Goal: Information Seeking & Learning: Learn about a topic

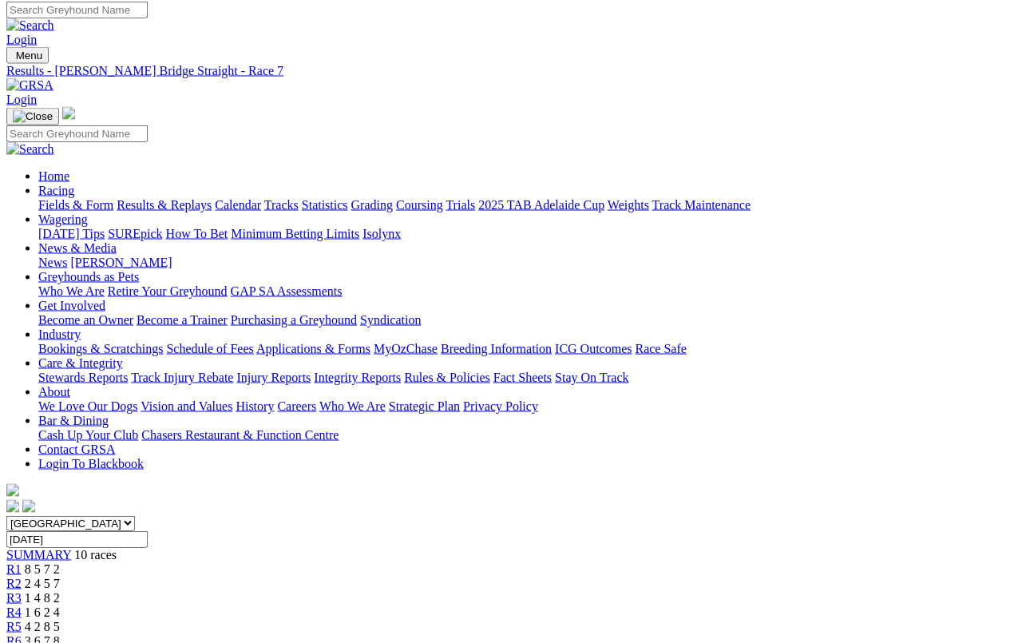
scroll to position [5, 0]
click at [68, 198] on link "Fields & Form" at bounding box center [75, 205] width 75 height 14
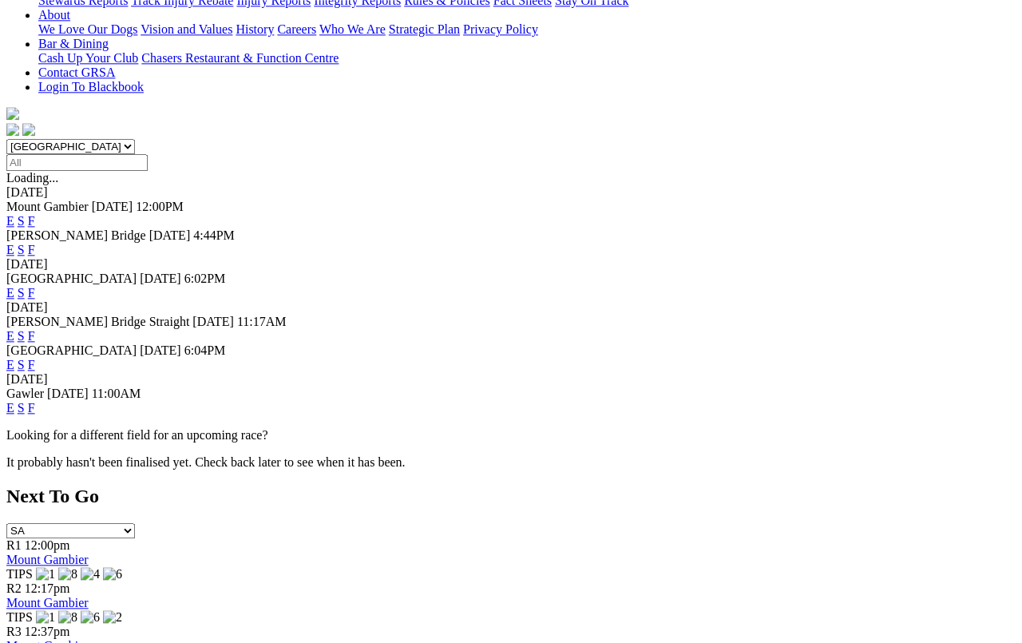
scroll to position [382, 0]
click at [35, 401] on link "F" at bounding box center [31, 408] width 7 height 14
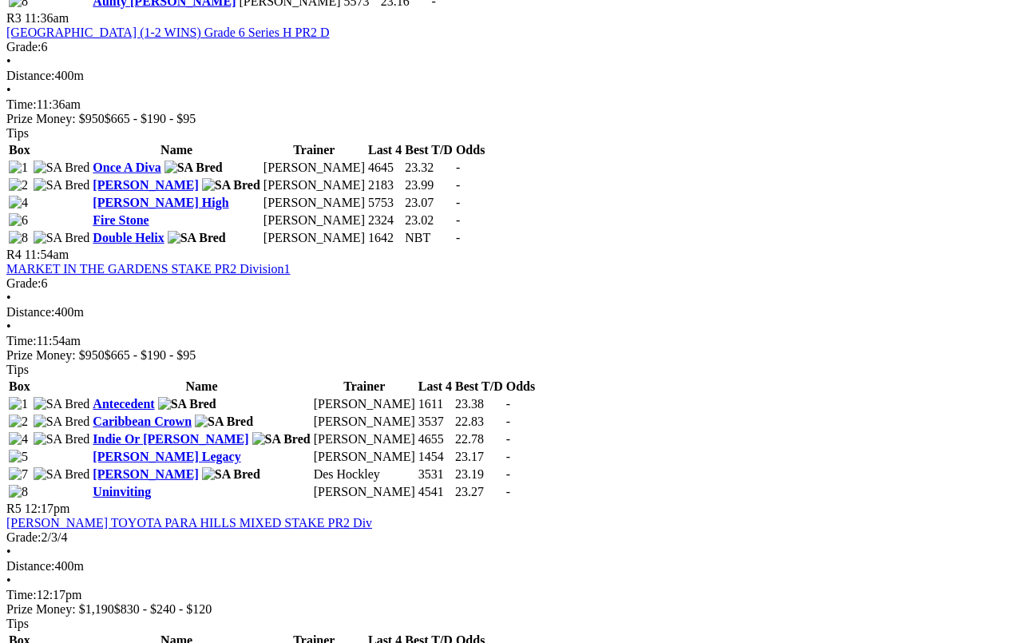
scroll to position [1313, 0]
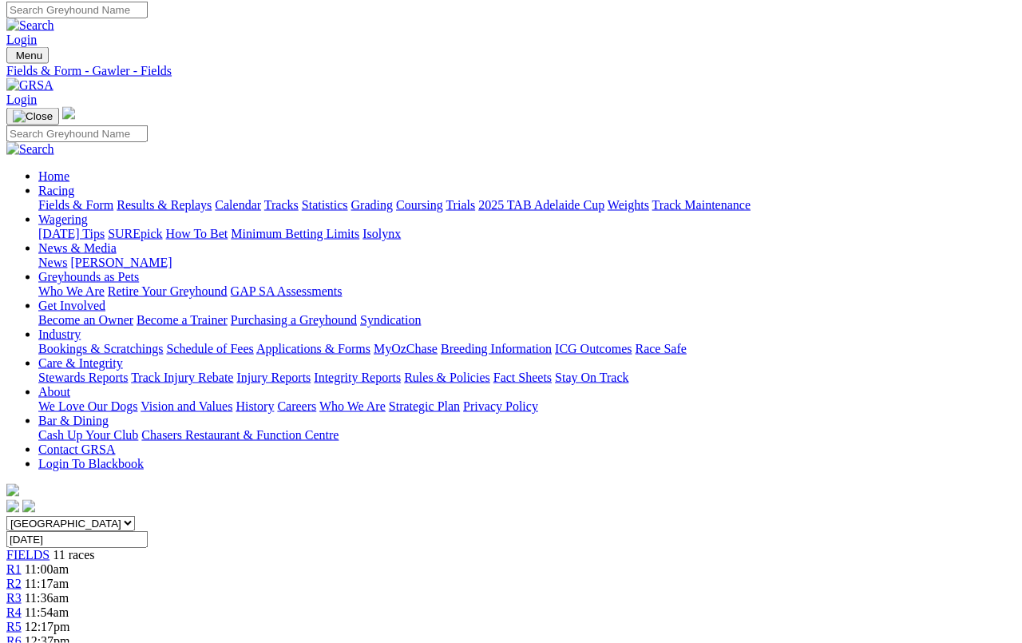
scroll to position [0, 0]
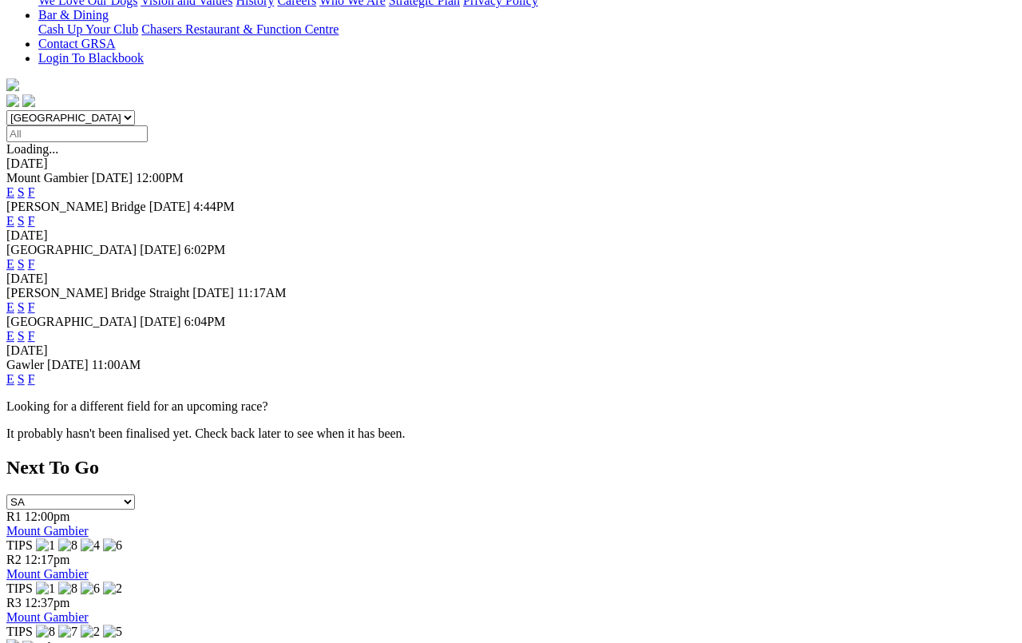
scroll to position [410, 0]
click at [35, 329] on link "F" at bounding box center [31, 336] width 7 height 14
click at [35, 300] on link "F" at bounding box center [31, 307] width 7 height 14
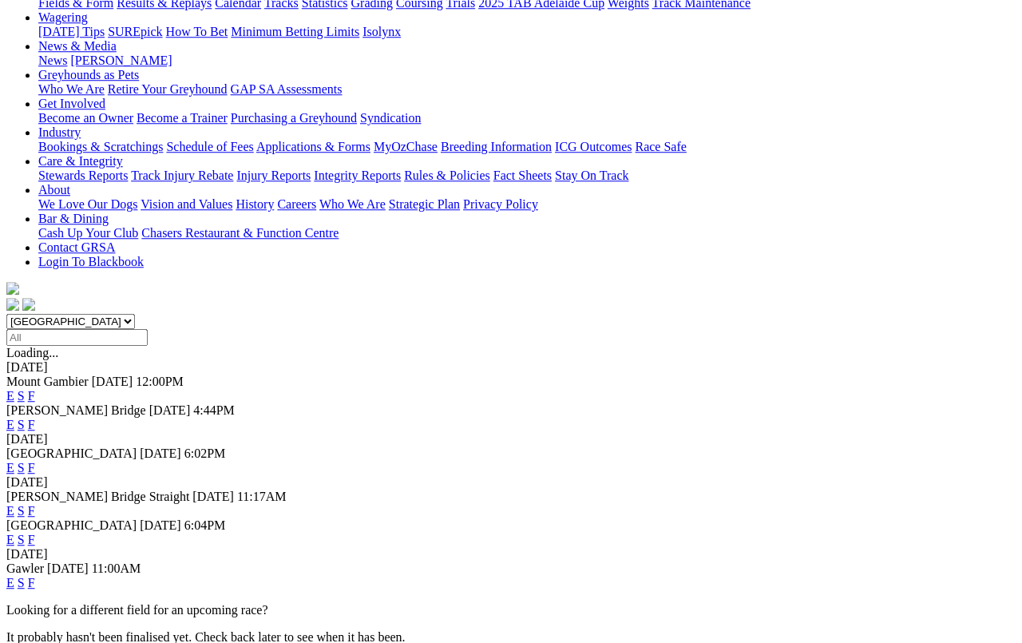
scroll to position [207, 0]
click at [35, 417] on link "F" at bounding box center [31, 424] width 7 height 14
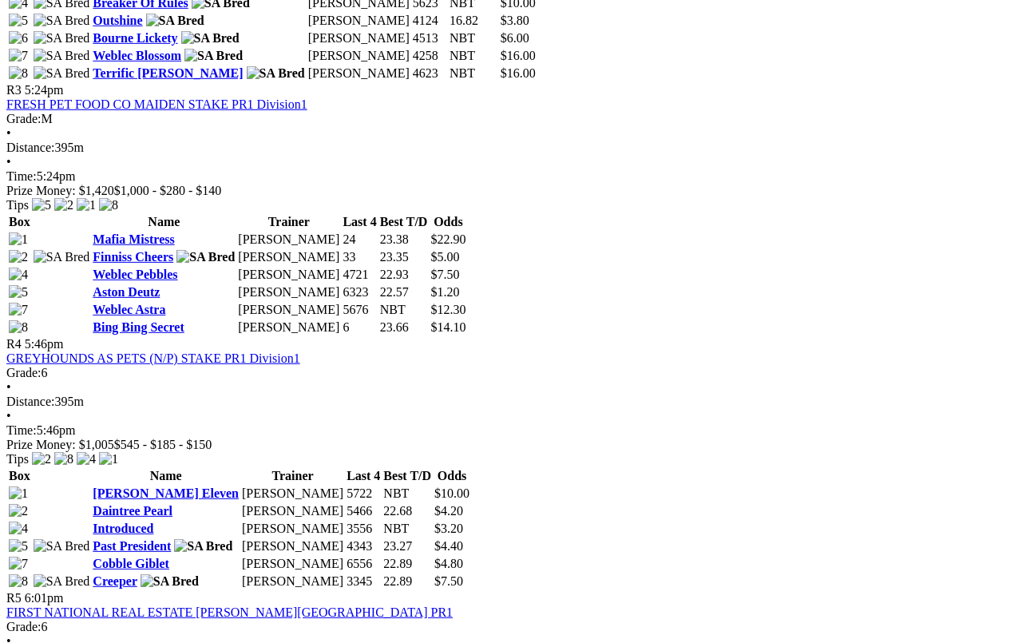
scroll to position [1297, 0]
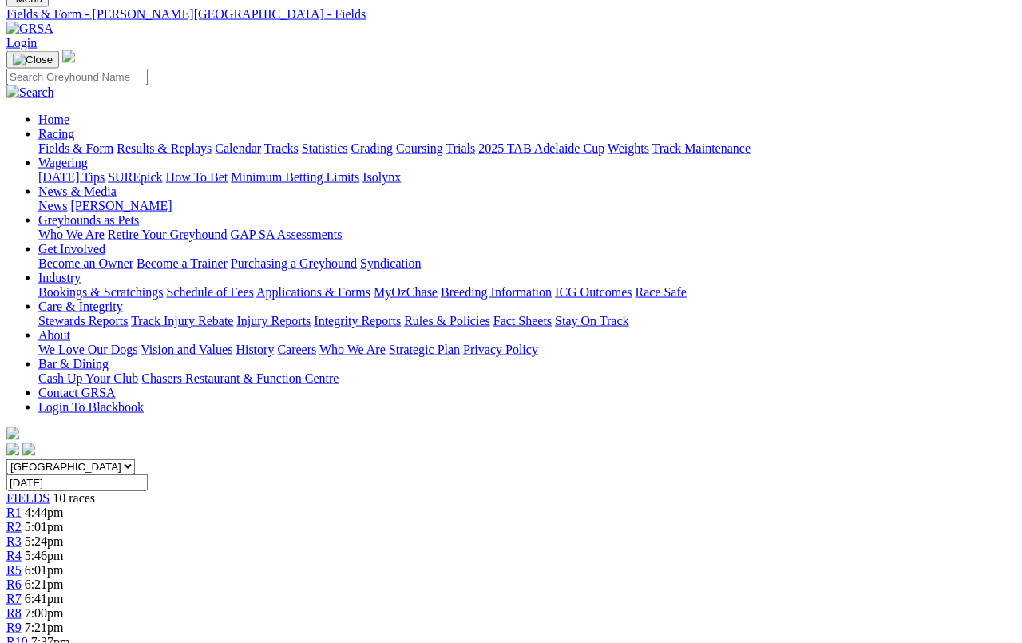
scroll to position [0, 0]
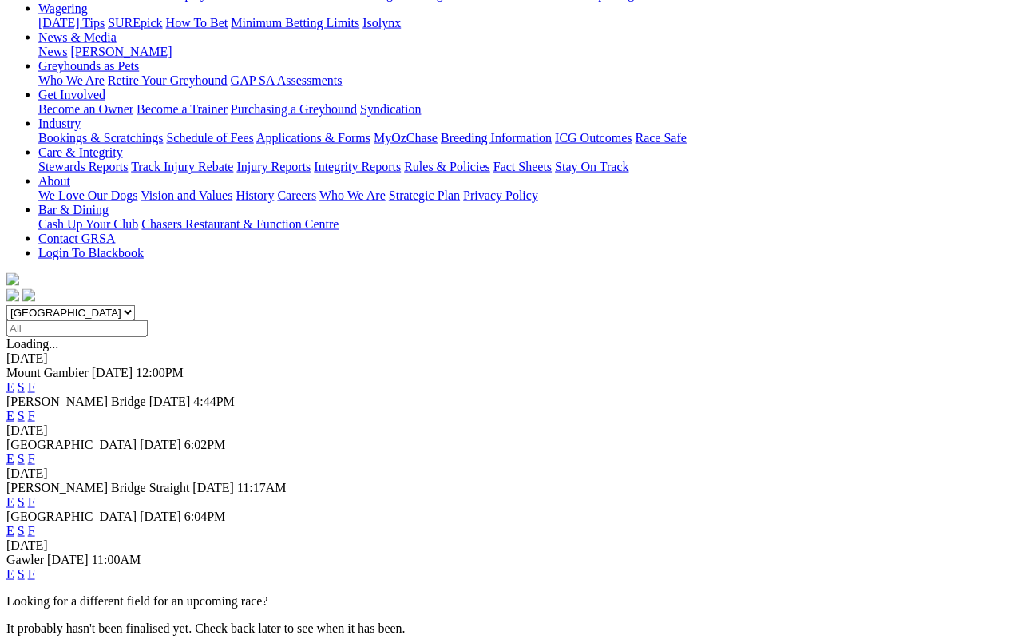
scroll to position [215, 0]
click at [35, 381] on link "F" at bounding box center [31, 388] width 7 height 14
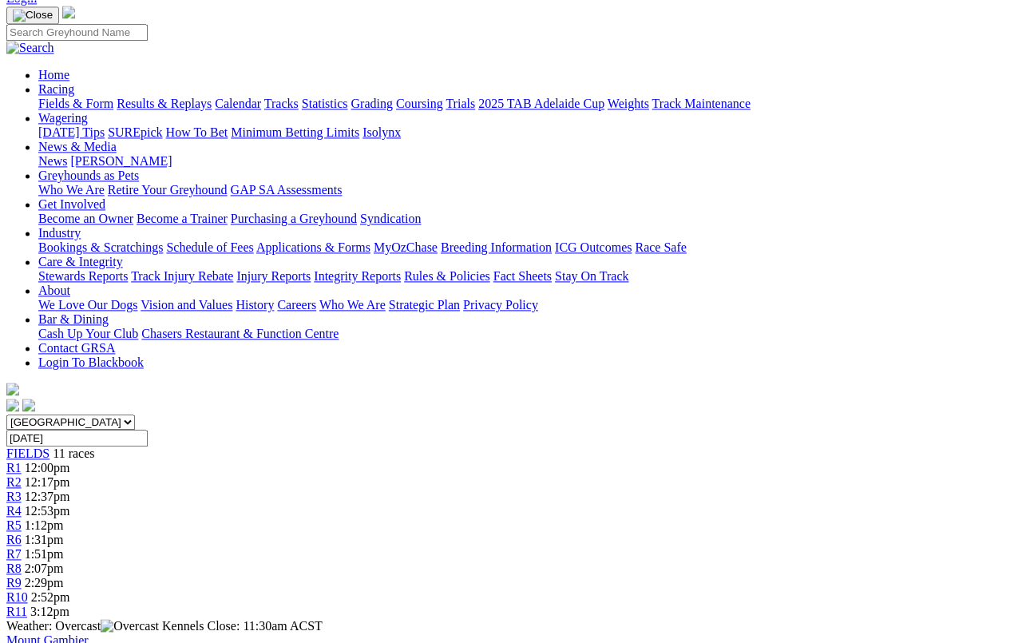
scroll to position [105, 0]
